Goal: Task Accomplishment & Management: Manage account settings

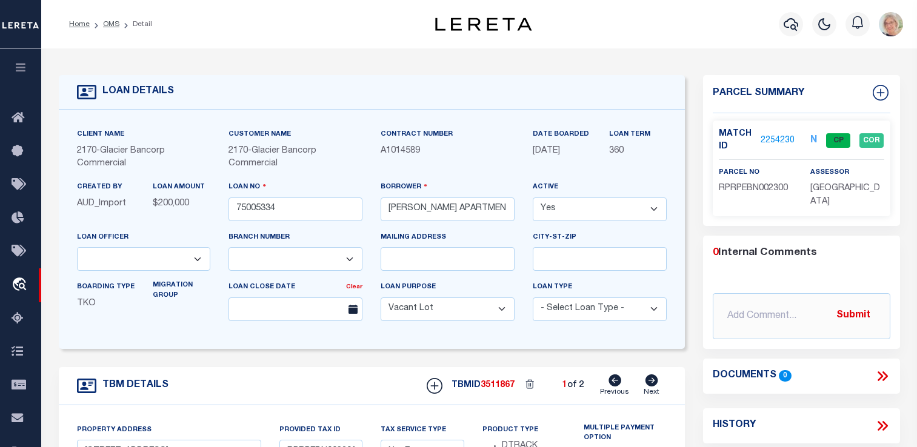
select select "167850"
select select "27203"
select select "400"
select select "NonEscrow"
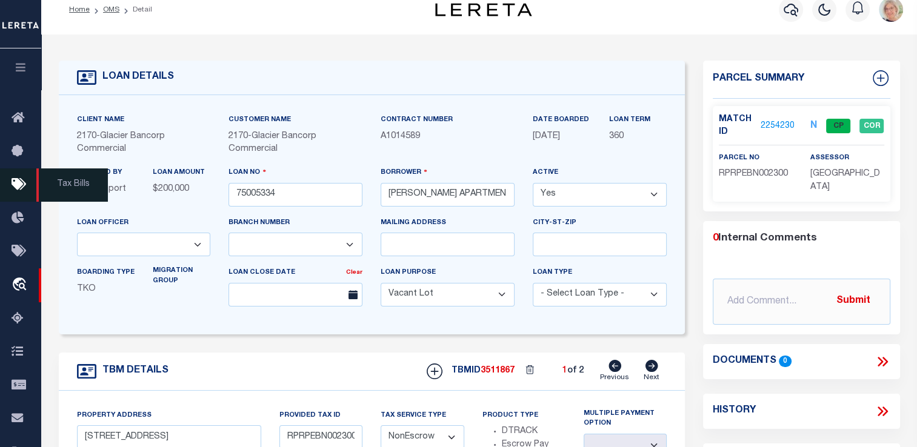
scroll to position [15, 0]
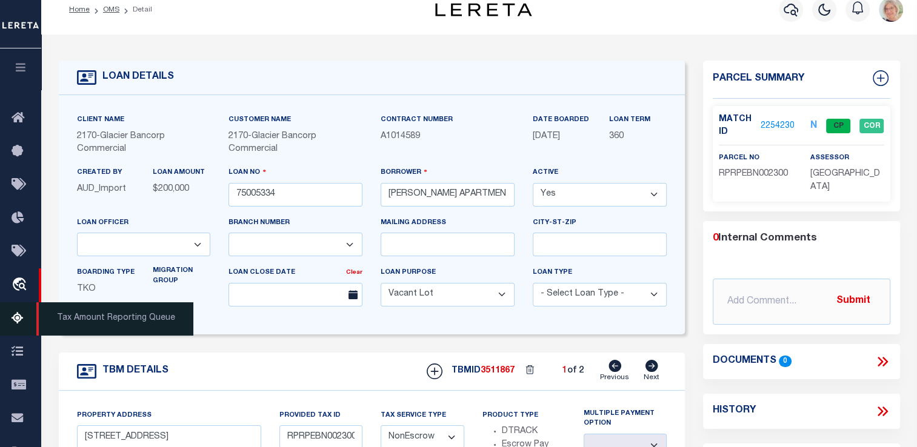
click at [22, 338] on ul "Home Bulletin Board Tax Bills Lender Disbursement Pymt Processing & Tracking tr…" at bounding box center [20, 385] width 41 height 567
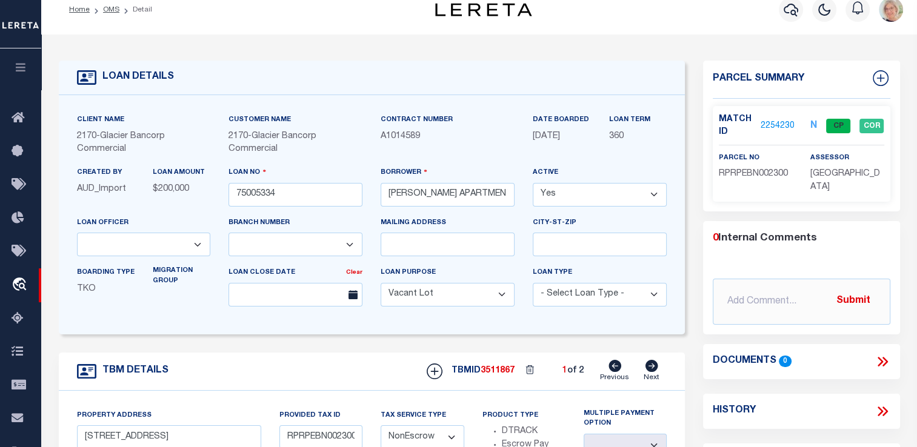
click at [24, 72] on icon "button" at bounding box center [21, 67] width 14 height 11
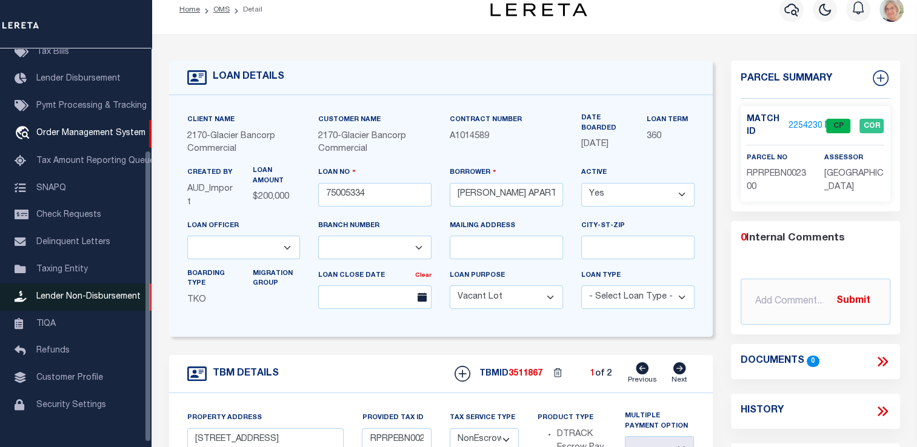
scroll to position [145, 0]
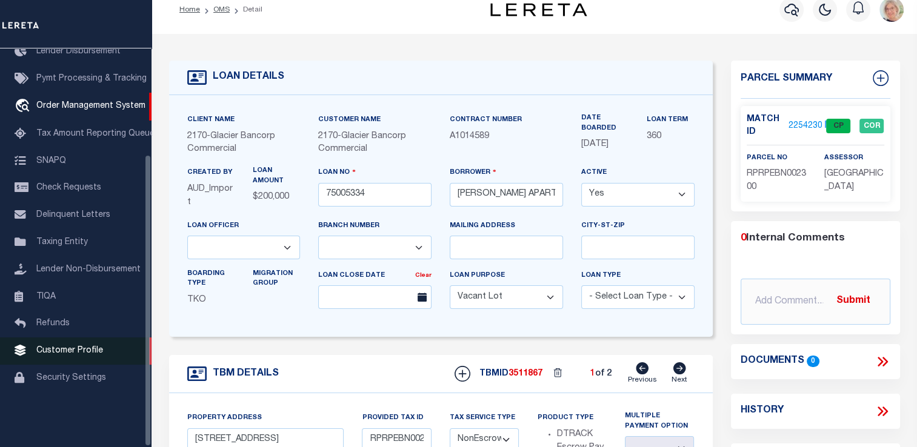
click at [64, 355] on span "Customer Profile" at bounding box center [69, 351] width 67 height 8
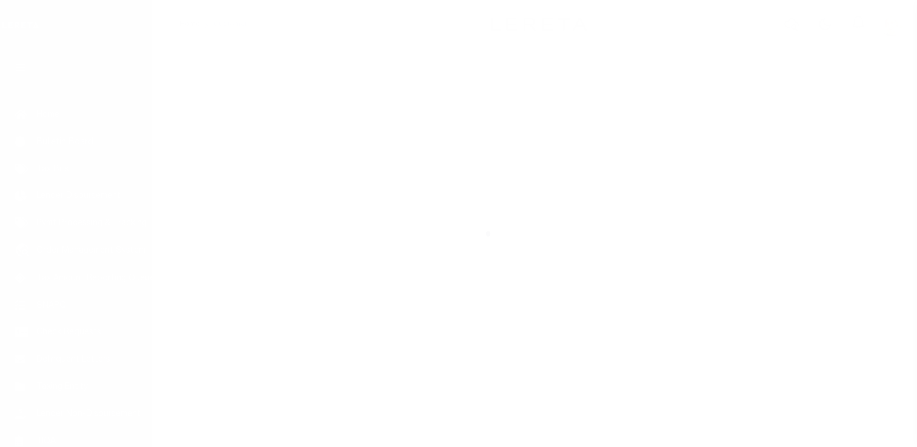
scroll to position [145, 0]
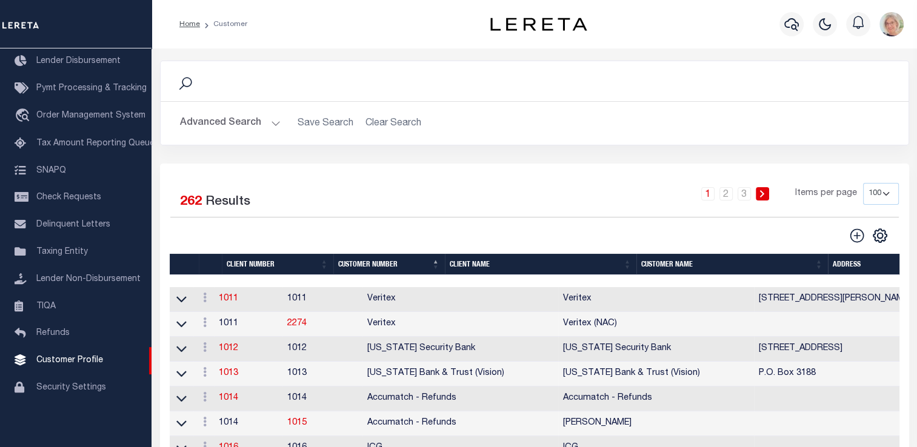
click at [468, 263] on th "Client Name" at bounding box center [540, 264] width 191 height 21
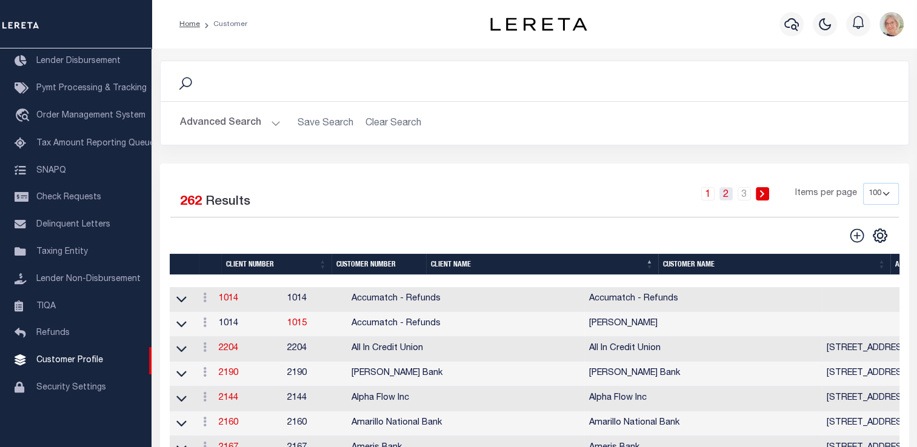
click at [726, 197] on link "2" at bounding box center [725, 193] width 13 height 13
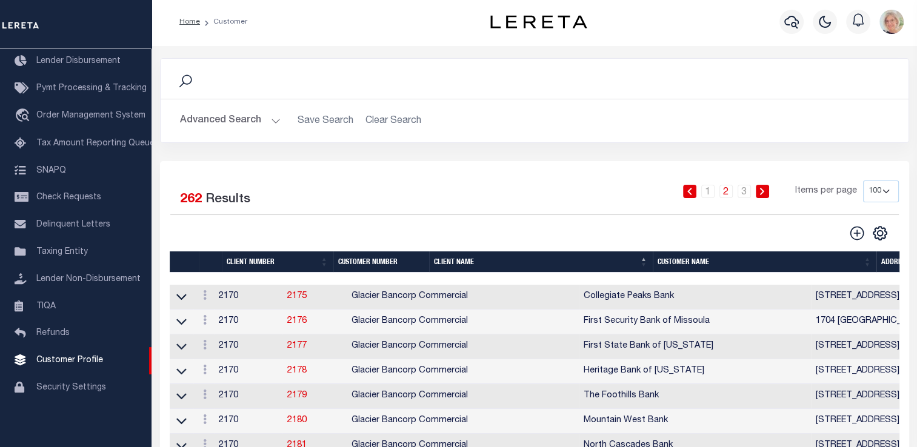
scroll to position [0, 0]
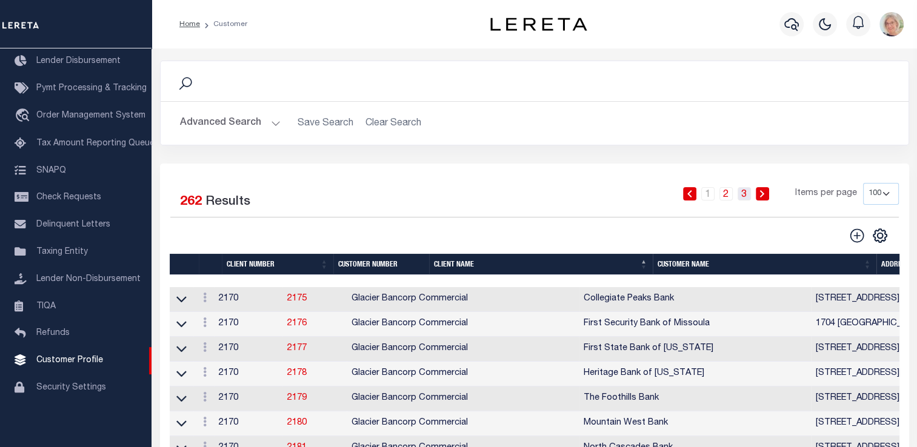
click at [744, 195] on link "3" at bounding box center [743, 193] width 13 height 13
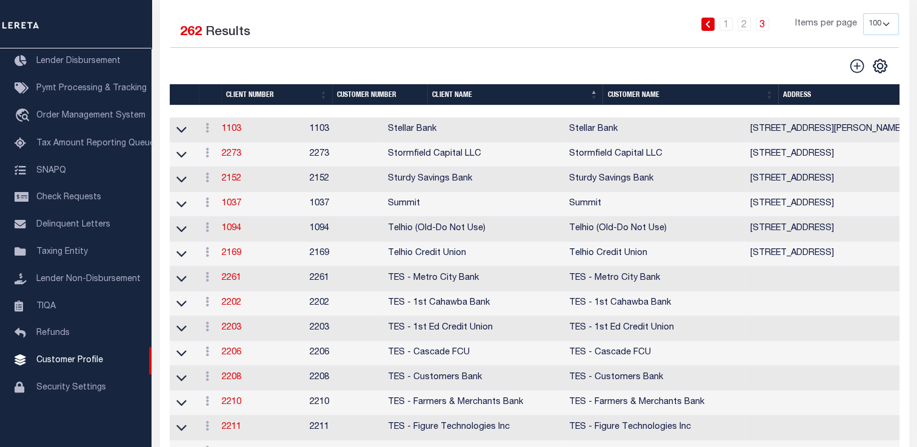
scroll to position [121, 0]
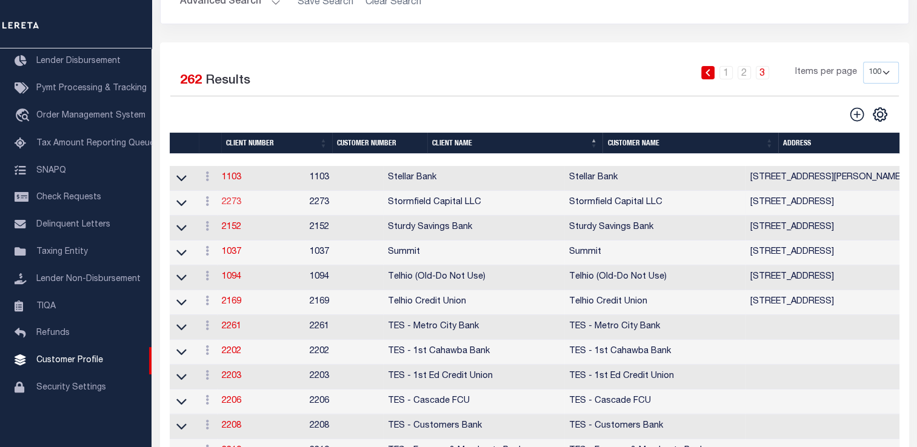
click at [241, 202] on link "2273" at bounding box center [231, 202] width 19 height 8
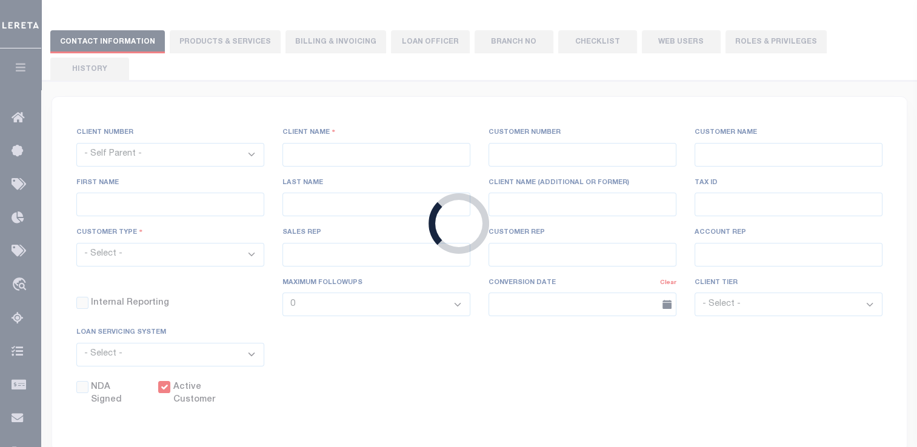
select select
type input "Stormfield Capital LLC"
type input "2273"
type input "Stormfield Capital LLC"
type input "Debra"
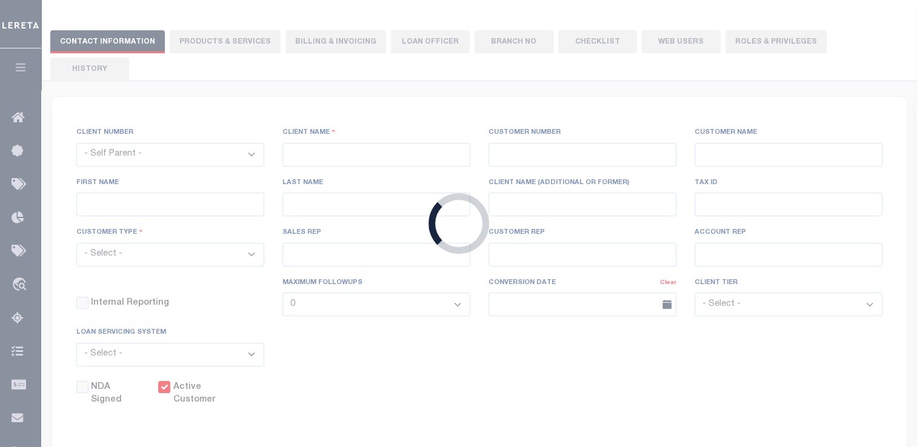
type input "Dorin"
type input "John Stachowsky"
type input "Debbie Vecellio"
select select "OTH"
checkbox input "true"
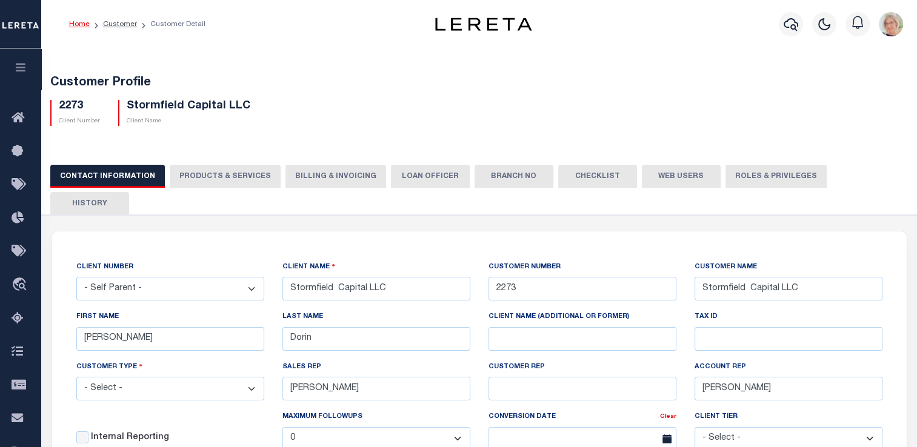
click at [502, 176] on button "Branch No" at bounding box center [513, 176] width 79 height 23
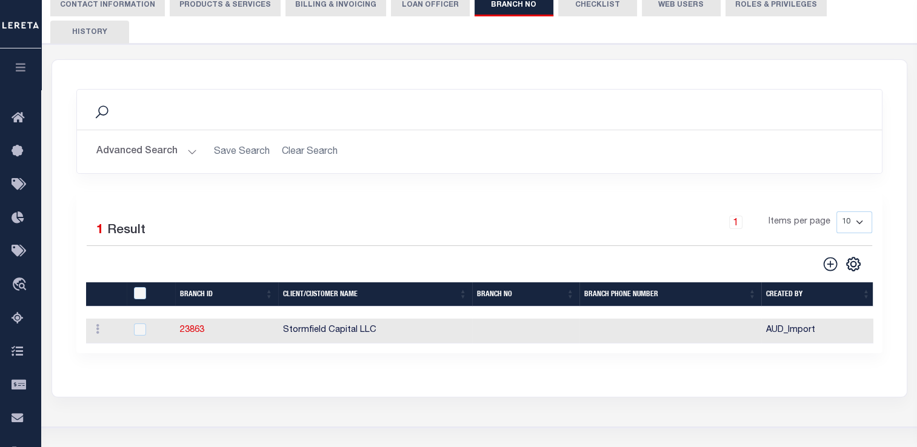
scroll to position [182, 0]
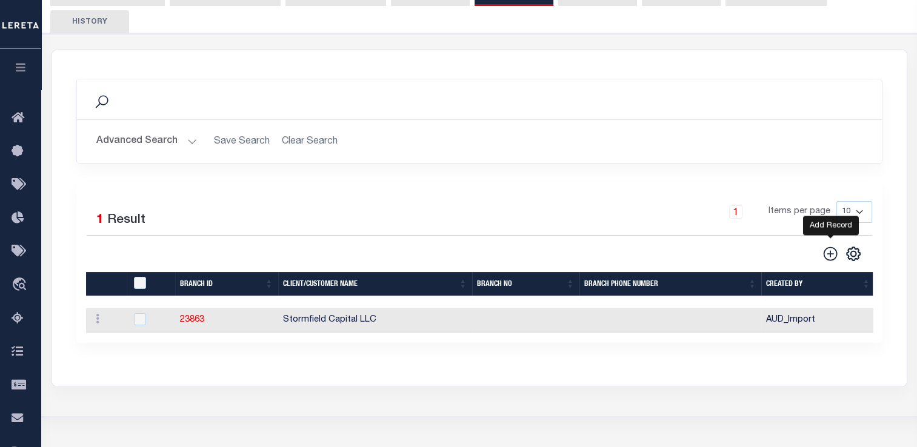
click at [834, 246] on icon at bounding box center [830, 254] width 16 height 16
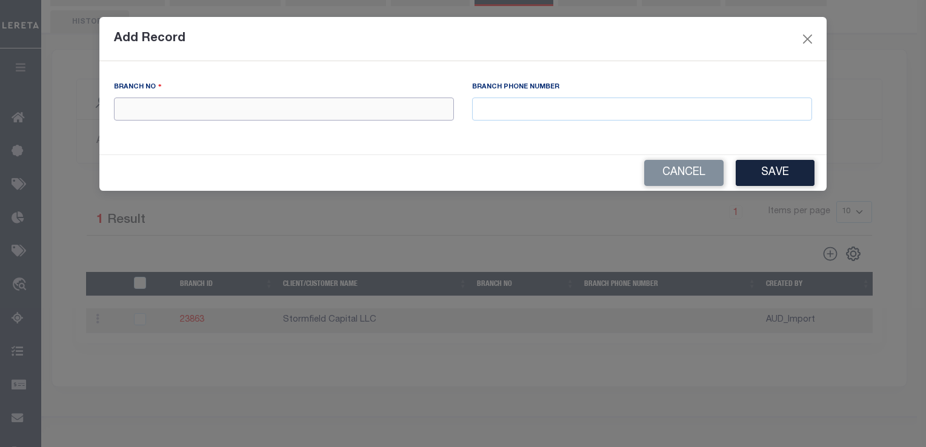
click at [145, 110] on input "text" at bounding box center [284, 110] width 340 height 24
type input "DNP"
click at [778, 176] on button "Save" at bounding box center [774, 173] width 79 height 26
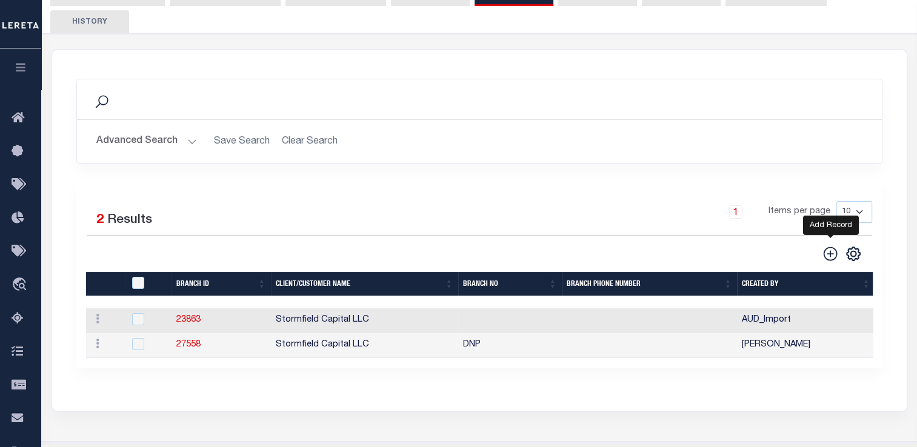
click at [831, 246] on icon at bounding box center [830, 254] width 16 height 16
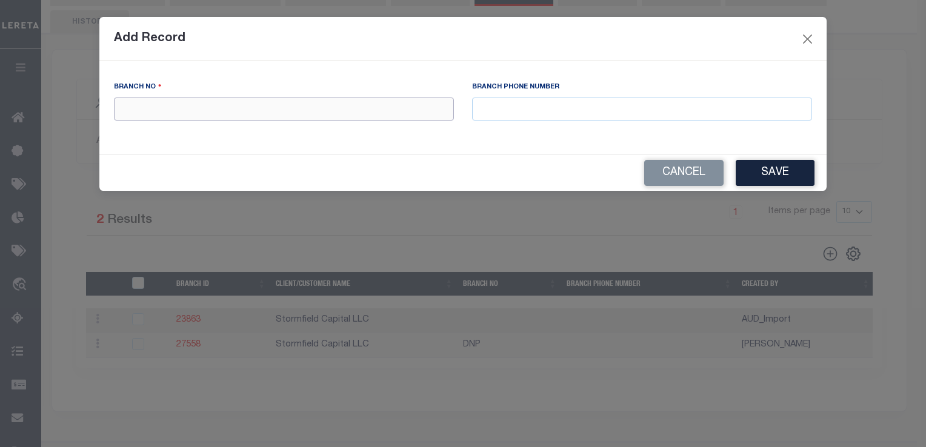
click at [144, 108] on input "text" at bounding box center [284, 110] width 340 height 24
type input "1st"
click at [762, 174] on button "Save" at bounding box center [774, 173] width 79 height 26
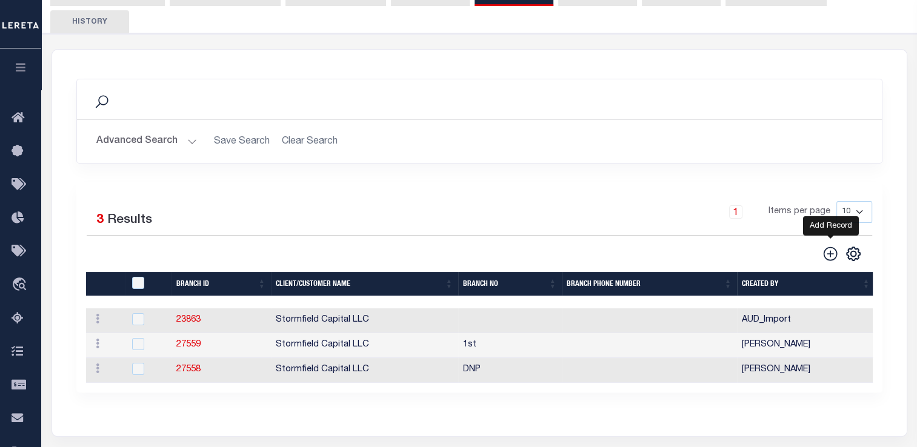
click at [831, 246] on icon at bounding box center [830, 254] width 16 height 16
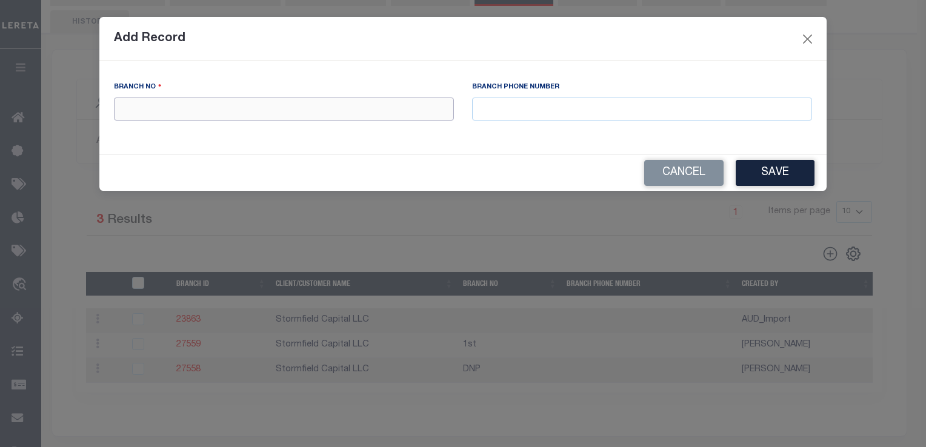
click at [132, 110] on input "text" at bounding box center [284, 110] width 340 height 24
type input "2nd"
click at [805, 171] on button "Save" at bounding box center [774, 173] width 79 height 26
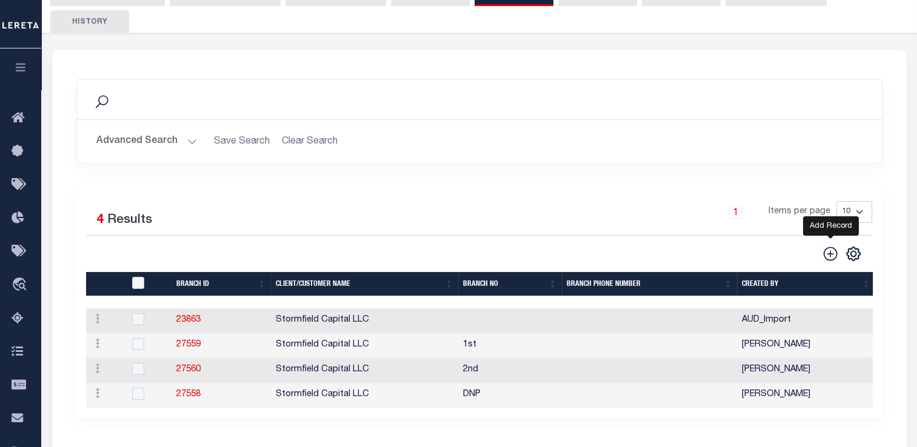
click at [828, 246] on icon at bounding box center [830, 254] width 16 height 16
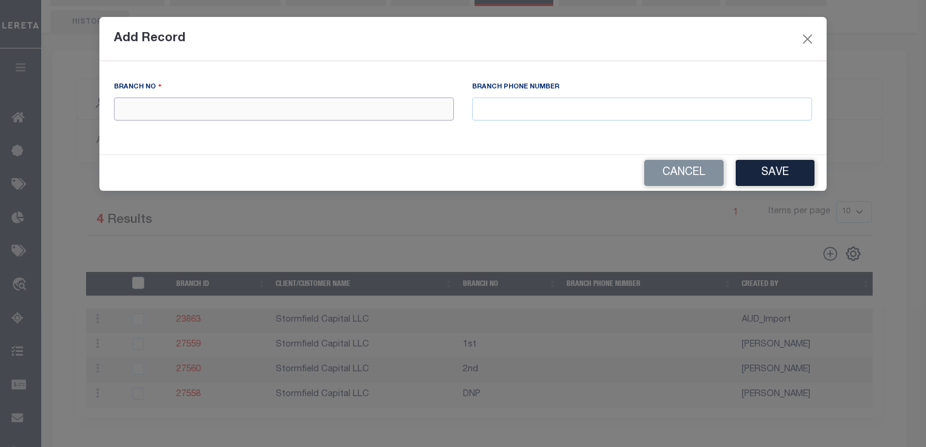
click at [131, 107] on input "text" at bounding box center [284, 110] width 340 height 24
type input "Hold"
click at [778, 173] on button "Save" at bounding box center [774, 173] width 79 height 26
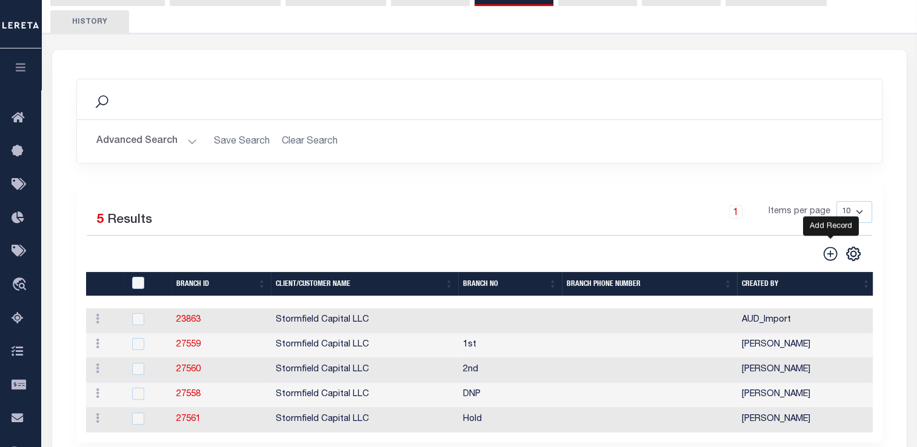
click at [830, 247] on icon at bounding box center [830, 254] width 14 height 14
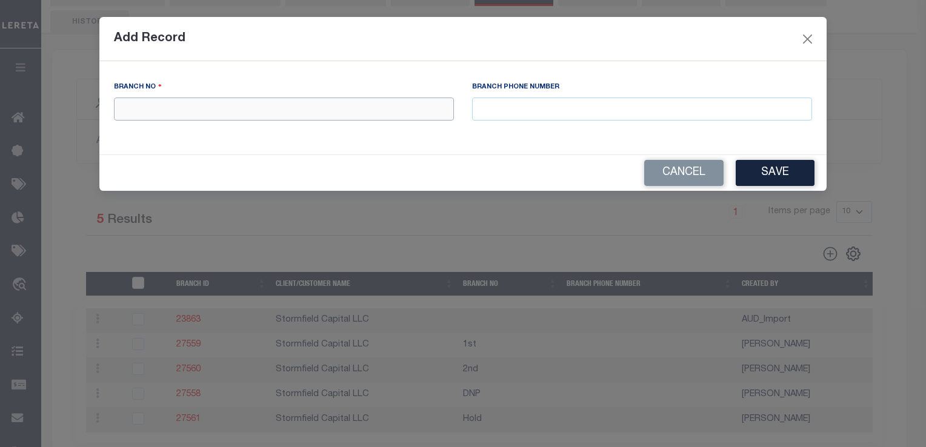
click at [153, 109] on input "text" at bounding box center [284, 110] width 340 height 24
type input "Active"
click at [778, 171] on button "Save" at bounding box center [774, 173] width 79 height 26
